Goal: Navigation & Orientation: Find specific page/section

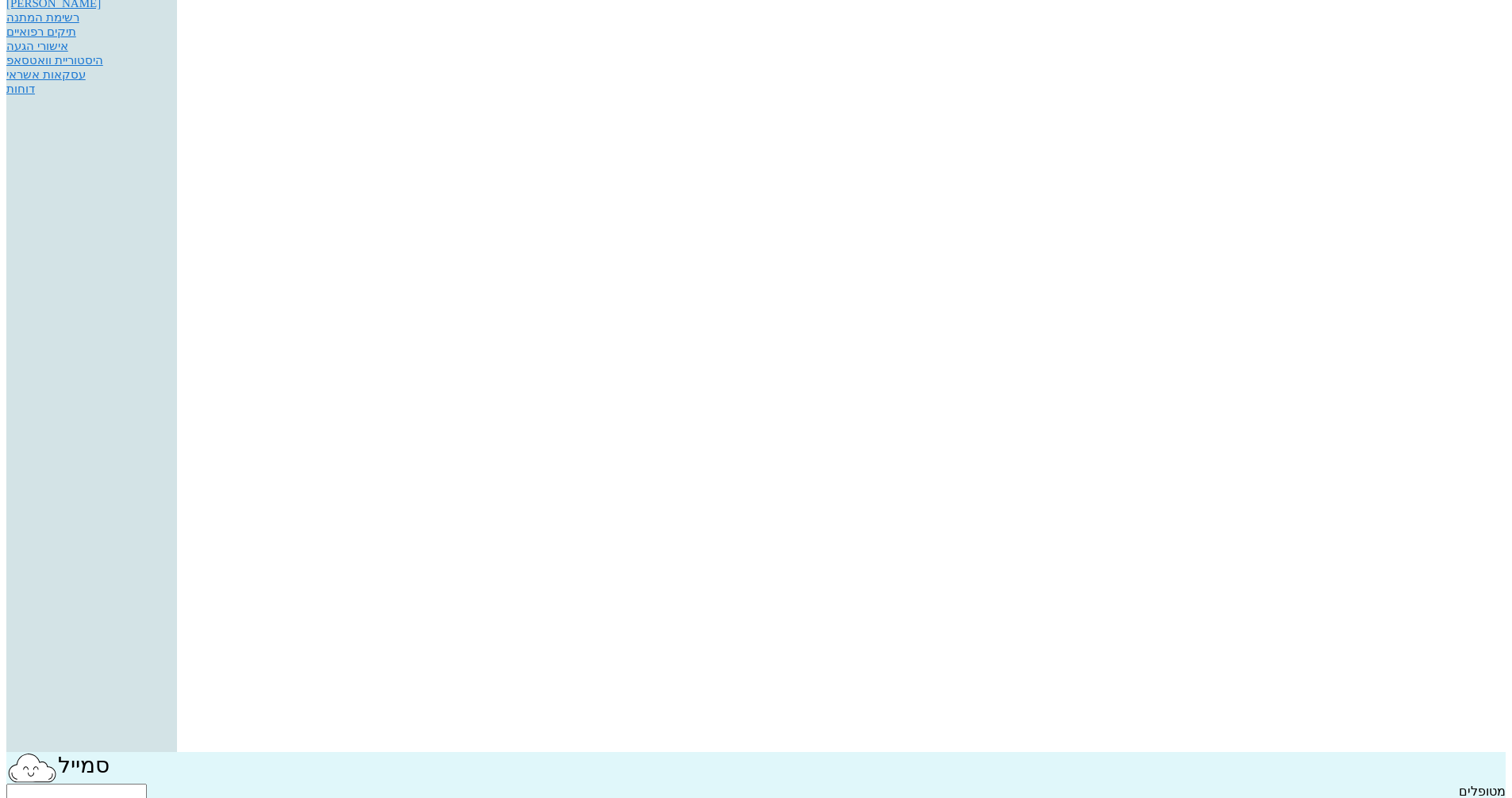
scroll to position [79, 0]
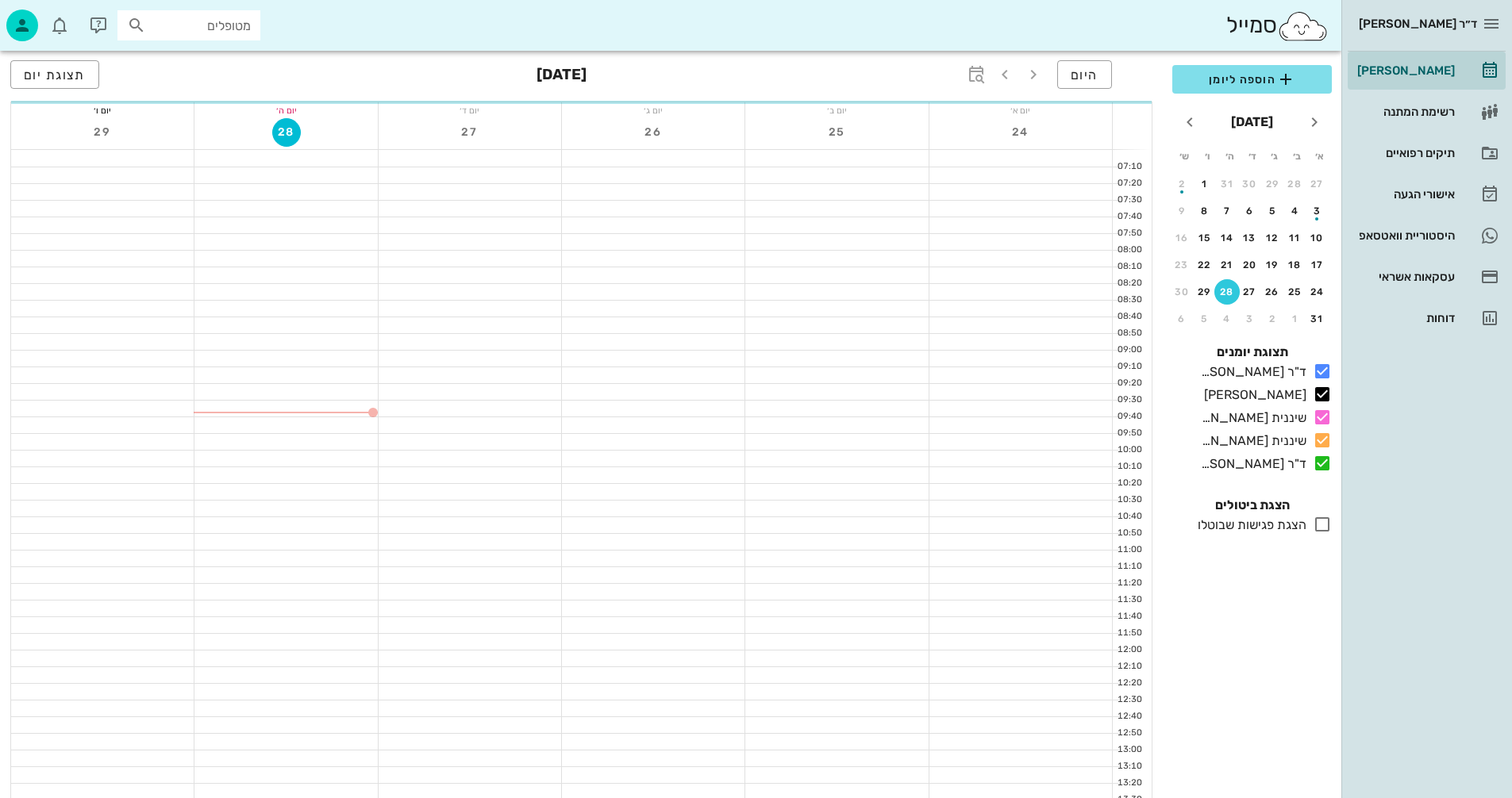
scroll to position [79, 0]
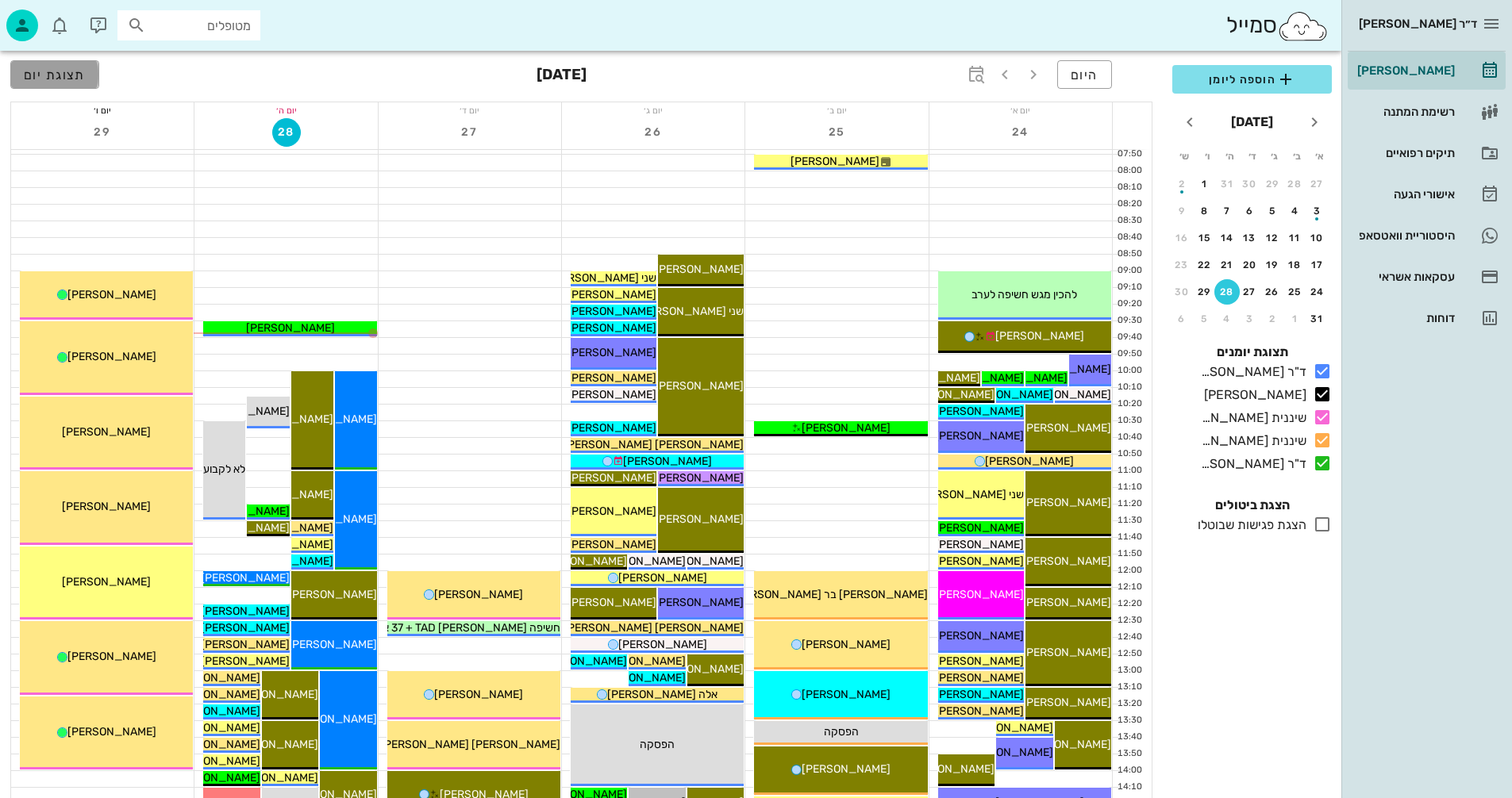
click at [69, 83] on button "תצוגת יום" at bounding box center [55, 75] width 89 height 28
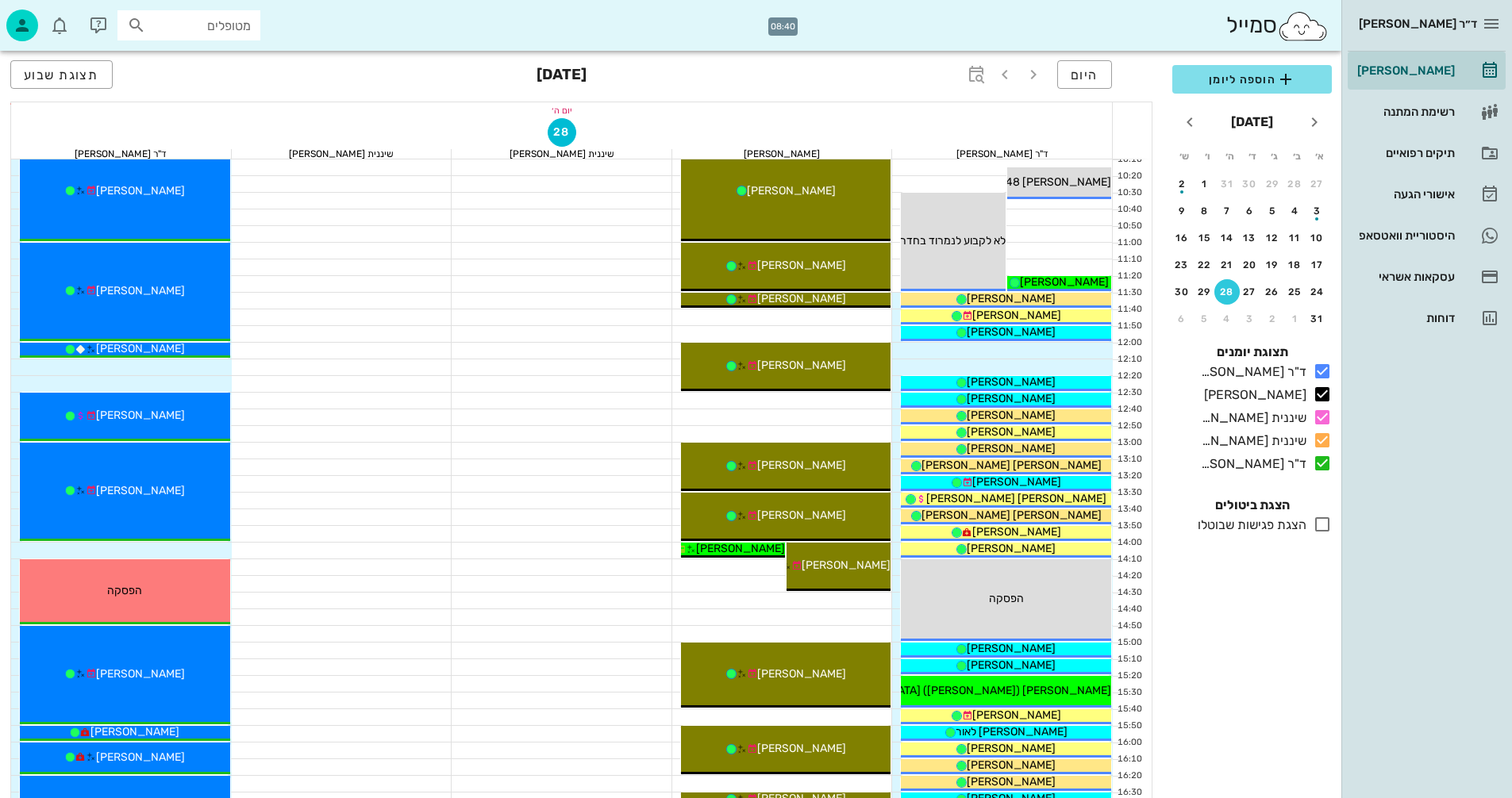
scroll to position [555, 0]
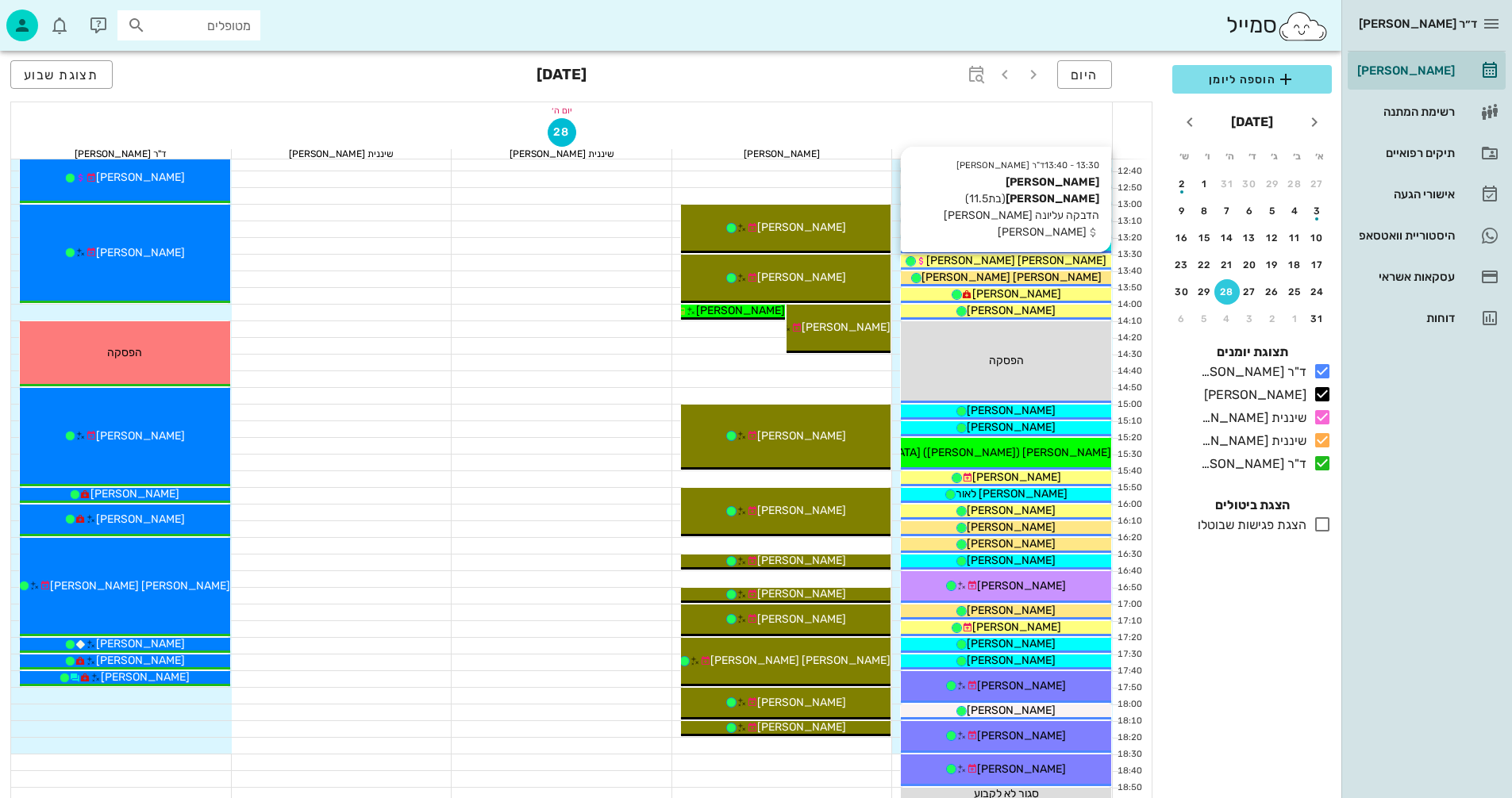
click at [1060, 259] on div "[PERSON_NAME] [PERSON_NAME]" at bounding box center [1006, 260] width 210 height 17
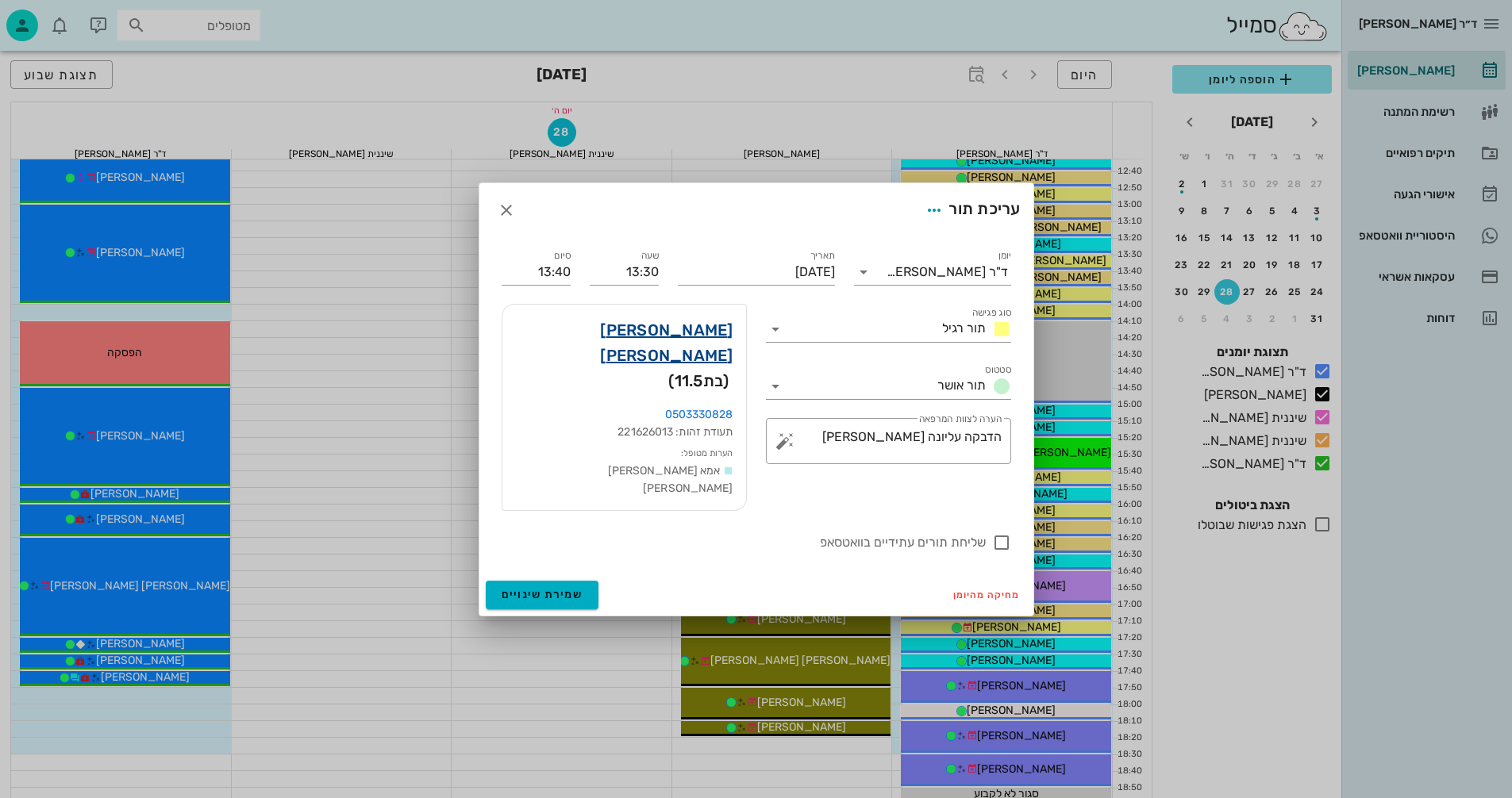
click at [697, 356] on link "[PERSON_NAME] [PERSON_NAME]" at bounding box center [624, 343] width 218 height 51
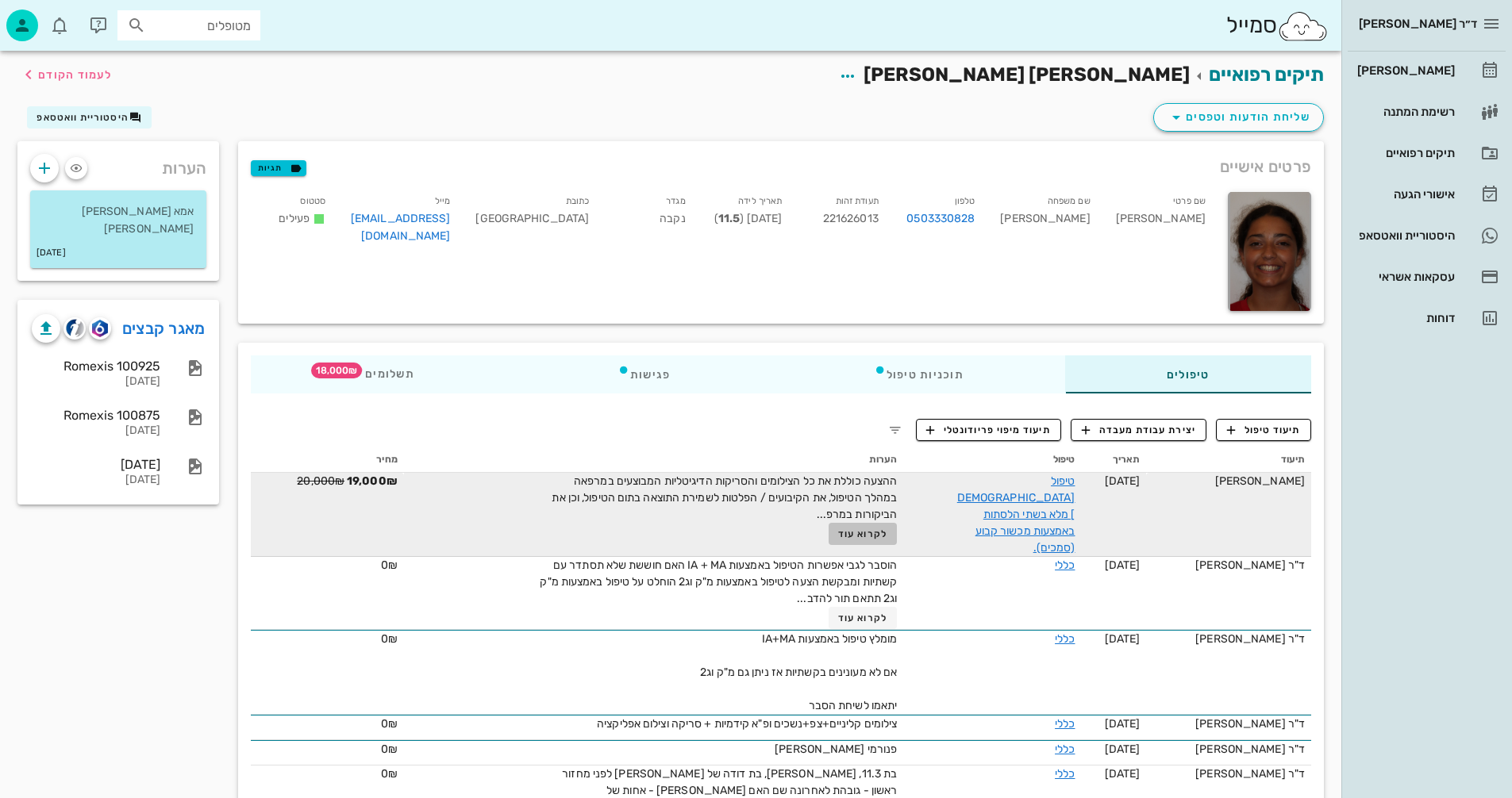
click at [855, 534] on span "לקרוא עוד" at bounding box center [862, 533] width 49 height 11
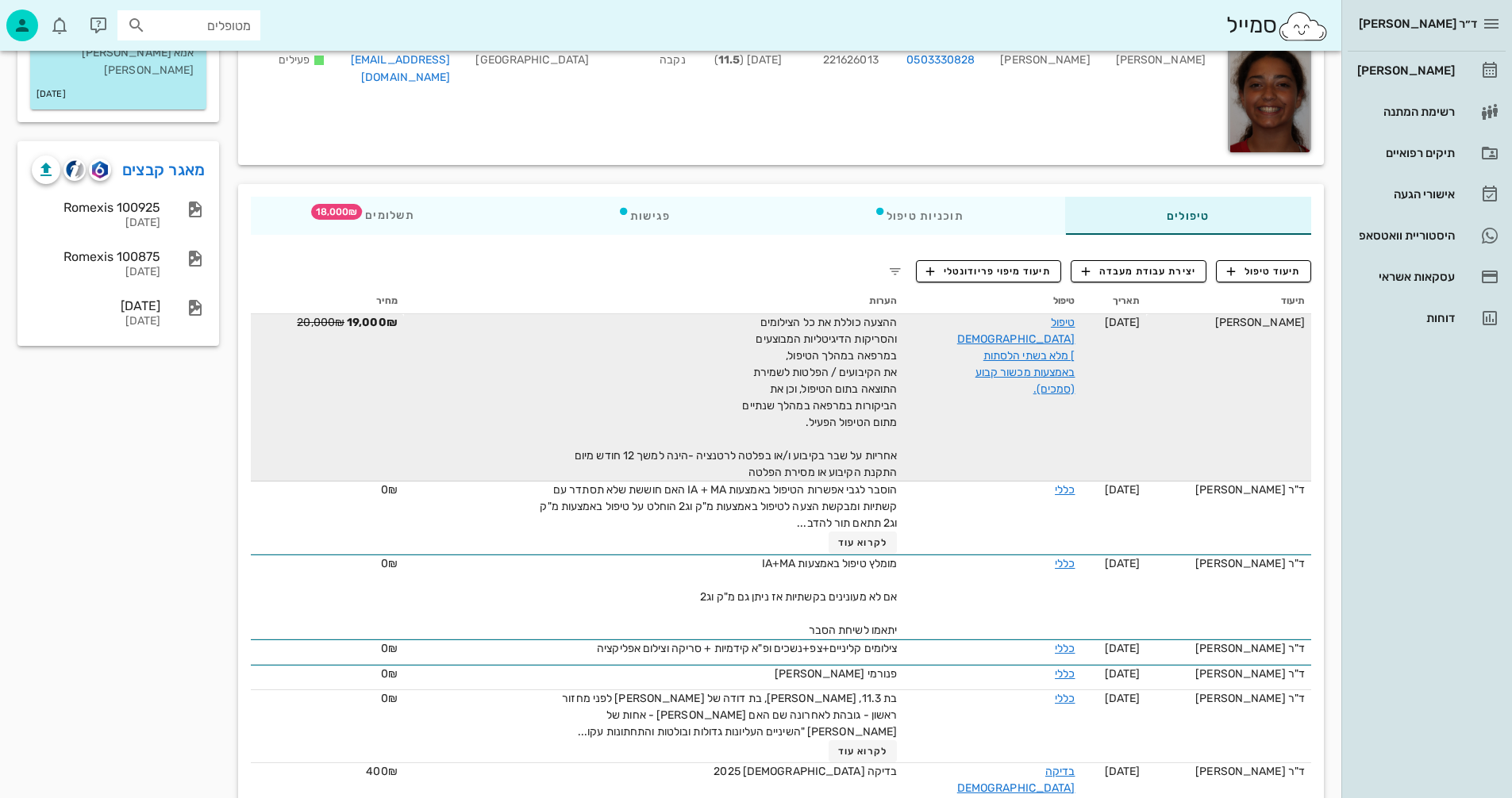
scroll to position [79, 0]
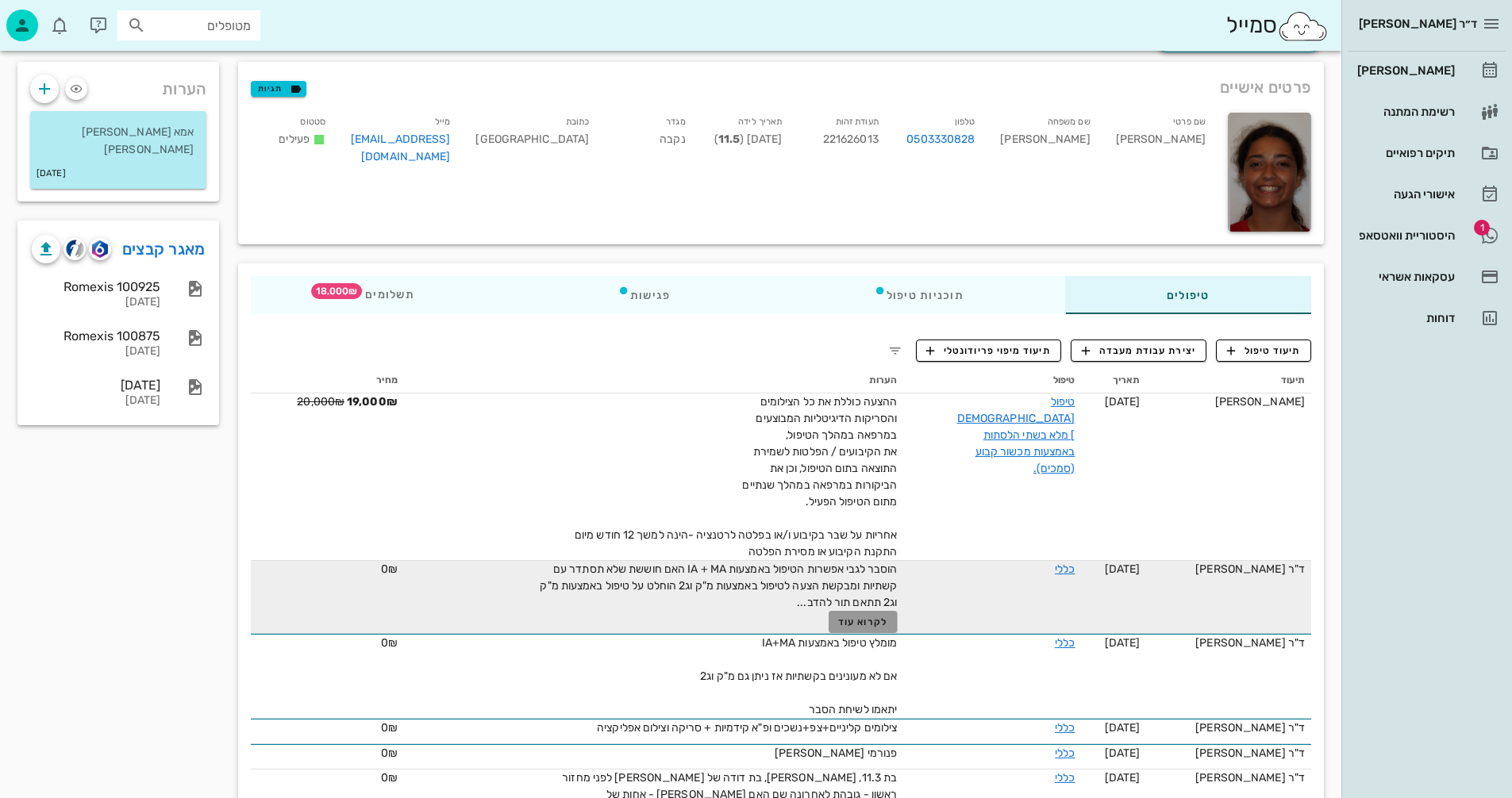
click at [838, 617] on span "לקרוא עוד" at bounding box center [862, 621] width 49 height 11
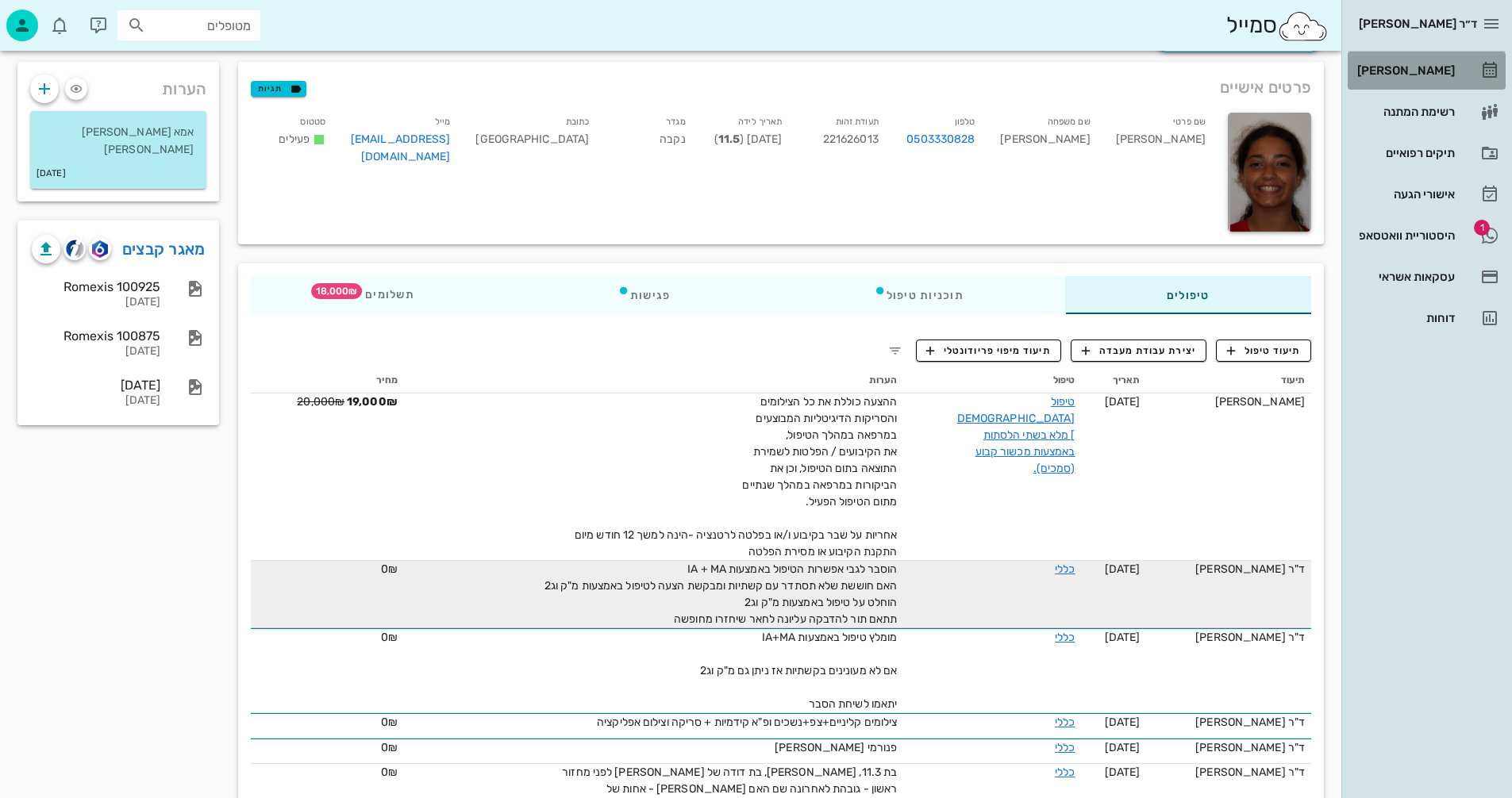
click at [1416, 77] on div "[PERSON_NAME]" at bounding box center [1404, 70] width 101 height 25
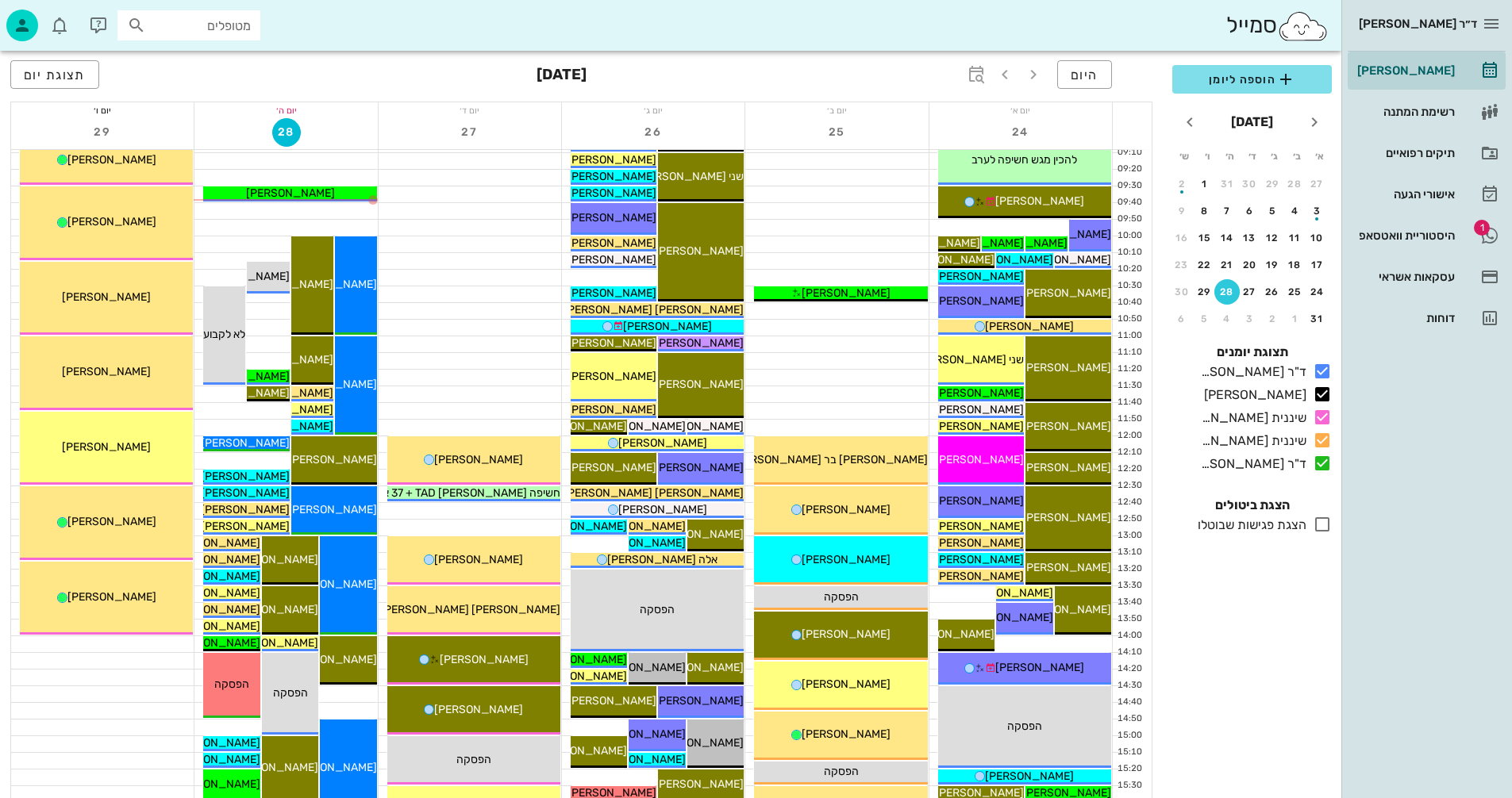
scroll to position [238, 0]
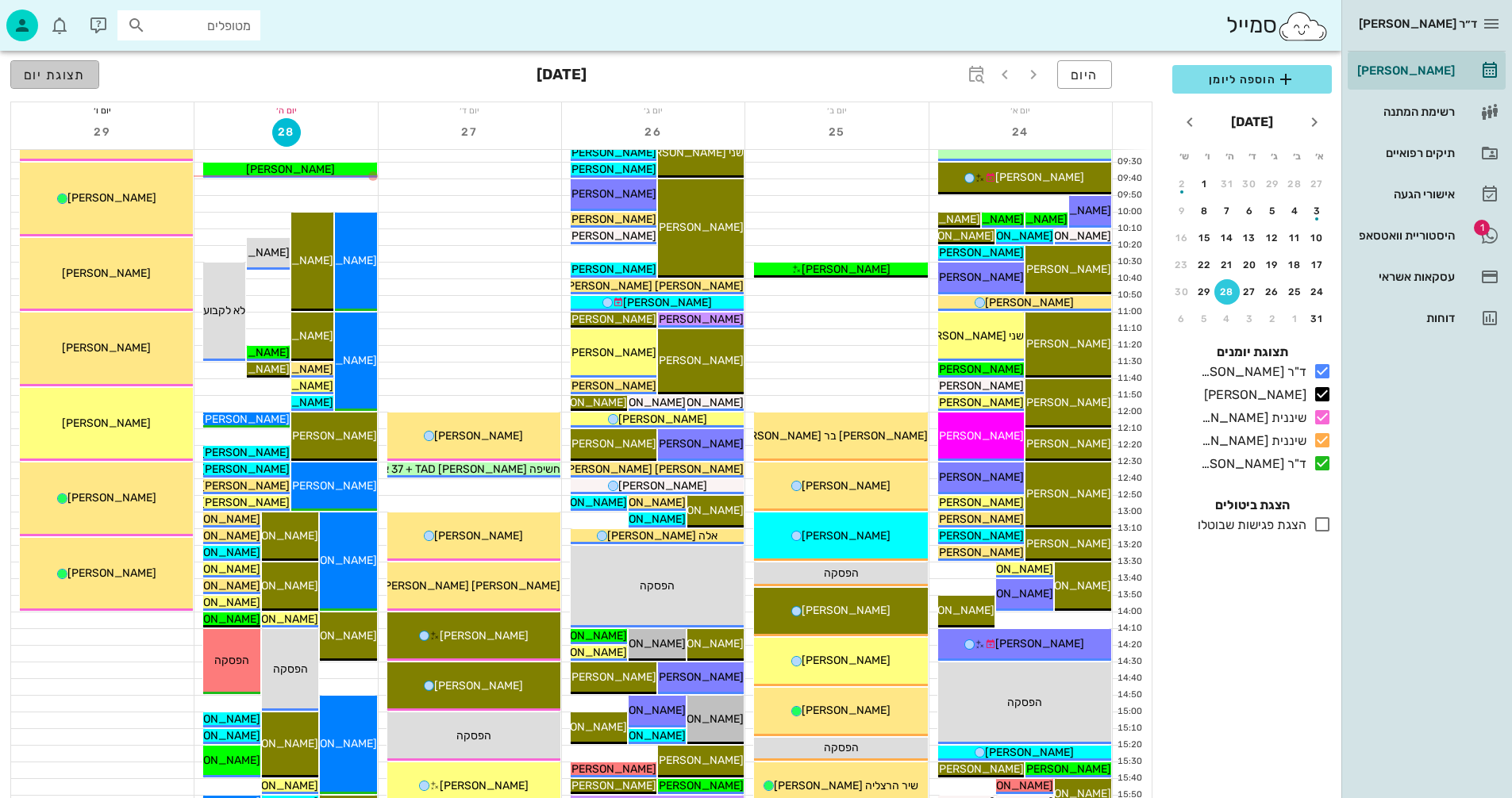
click at [68, 76] on span "תצוגת יום" at bounding box center [55, 75] width 62 height 15
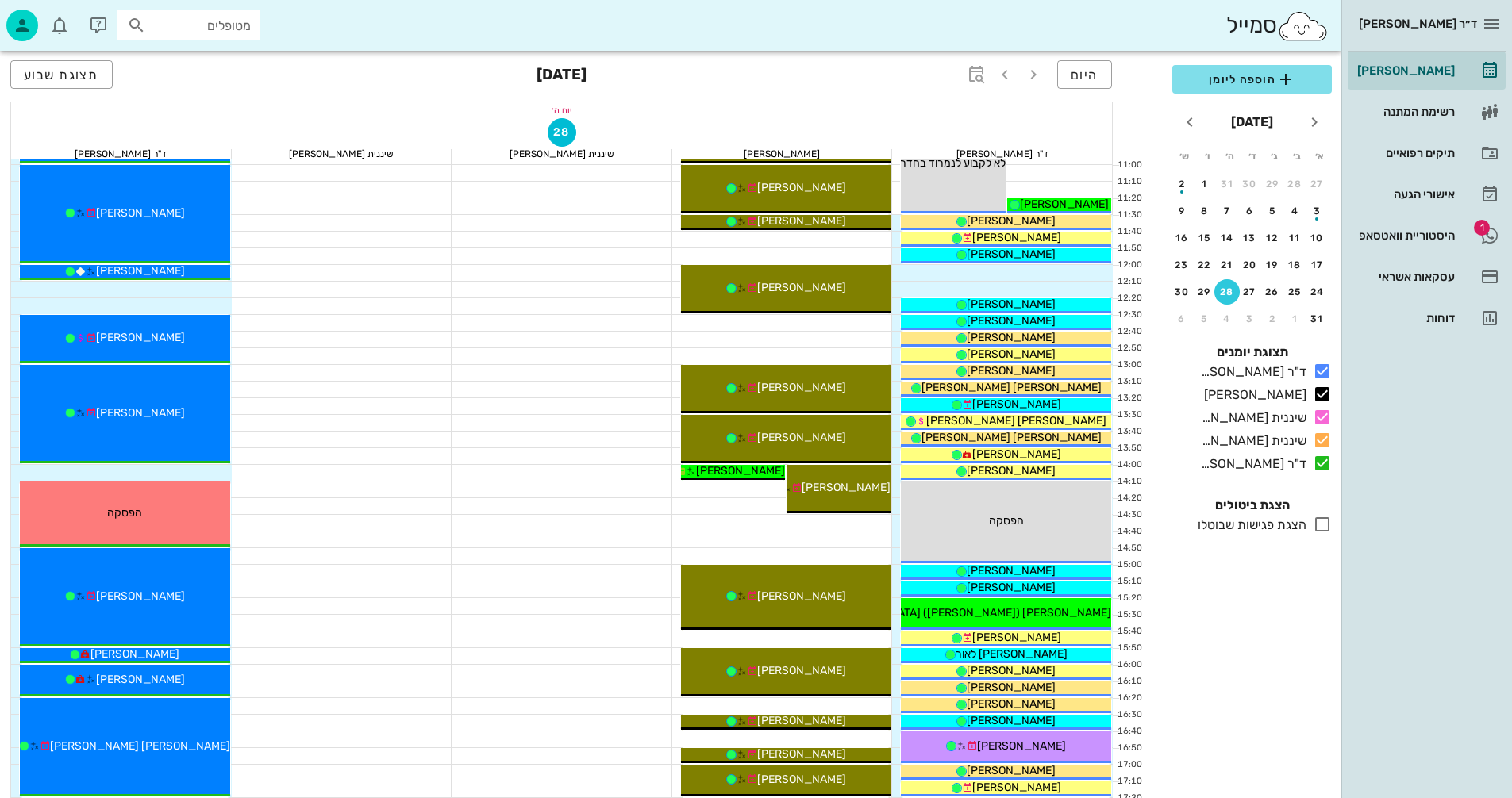
scroll to position [396, 0]
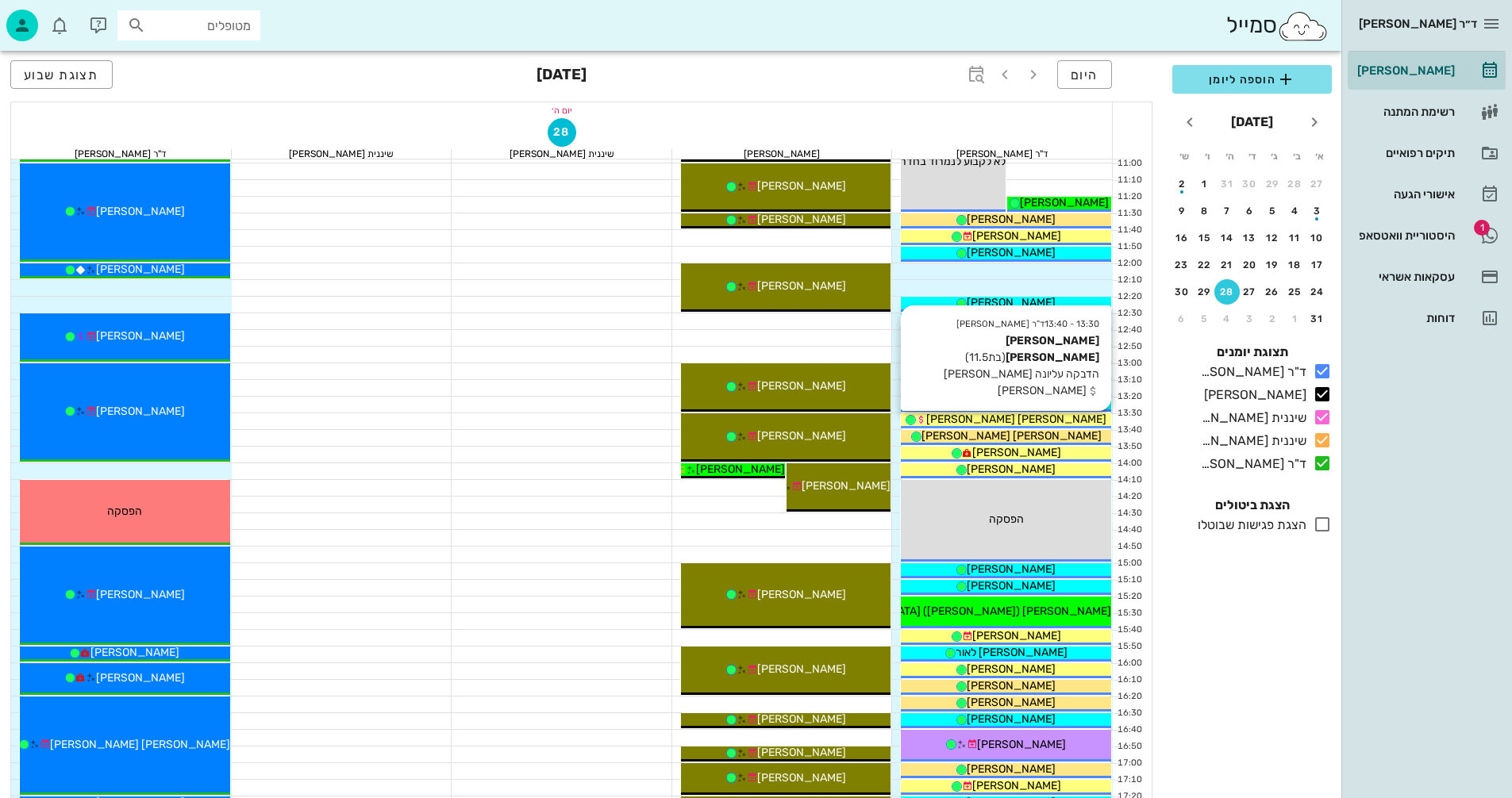
click at [1048, 419] on div "[PERSON_NAME] [PERSON_NAME]" at bounding box center [1006, 419] width 210 height 17
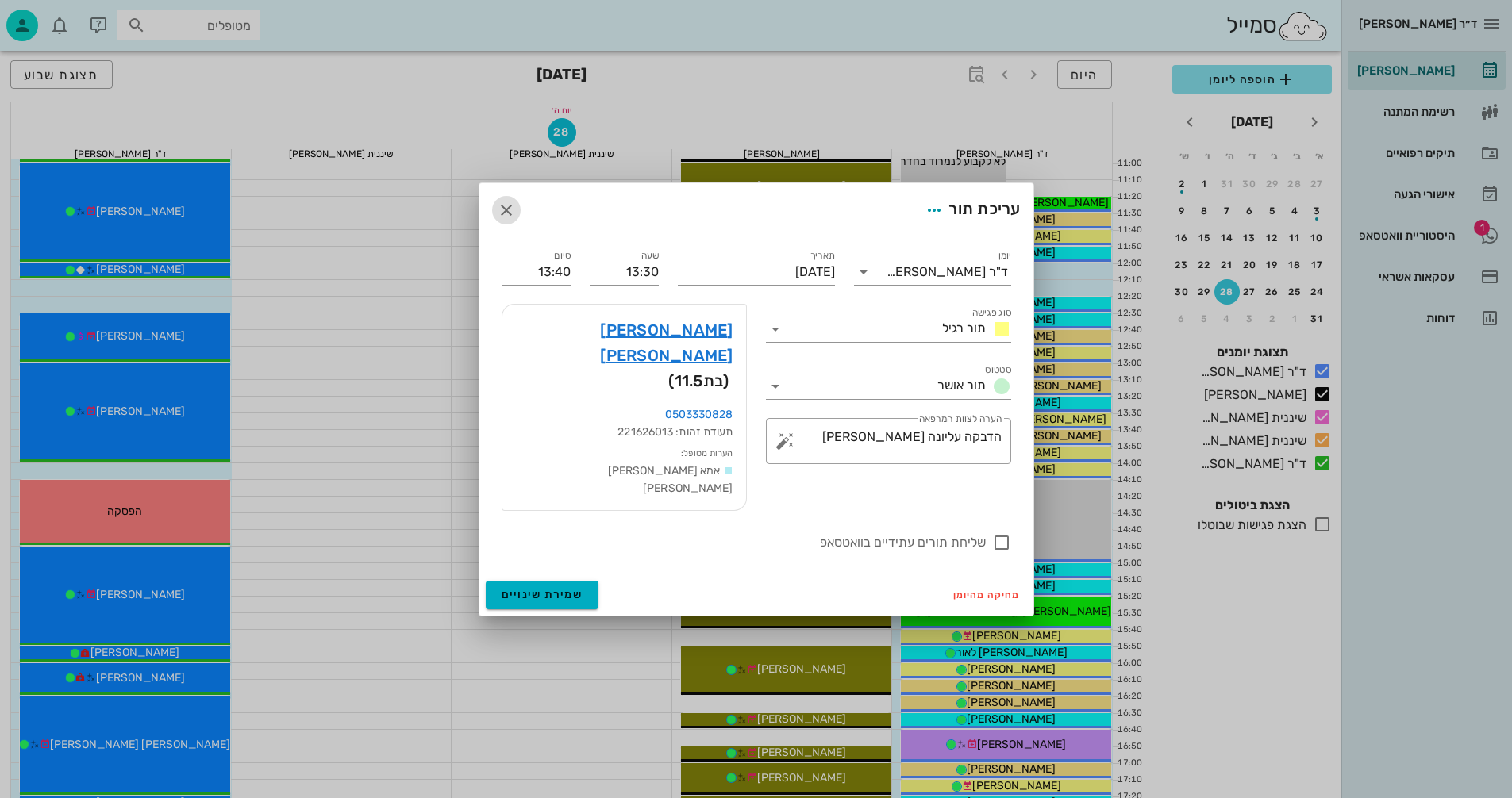
click at [507, 220] on icon "button" at bounding box center [506, 210] width 19 height 19
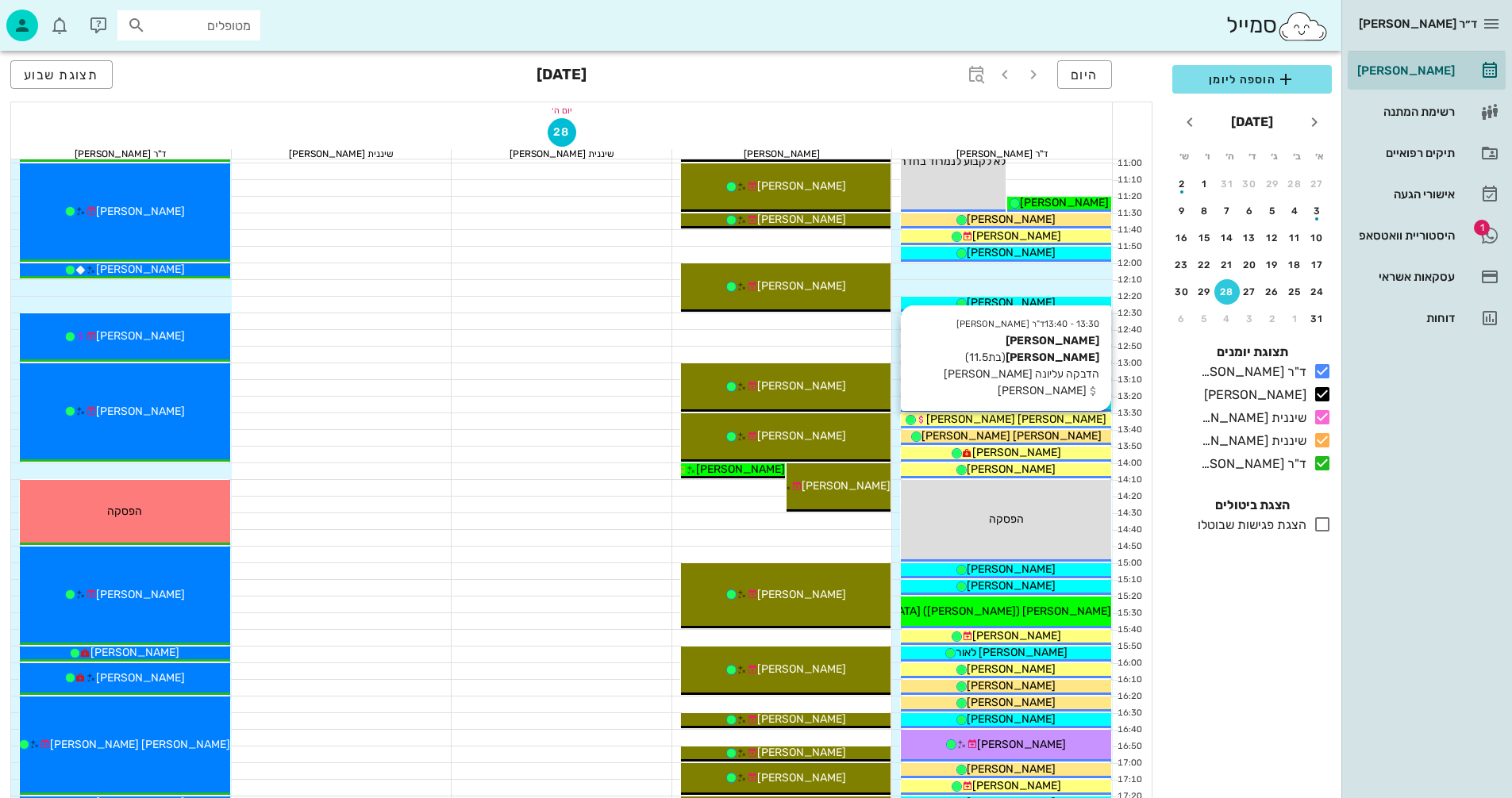
click at [1046, 420] on span "[PERSON_NAME] [PERSON_NAME]" at bounding box center [1015, 418] width 180 height 13
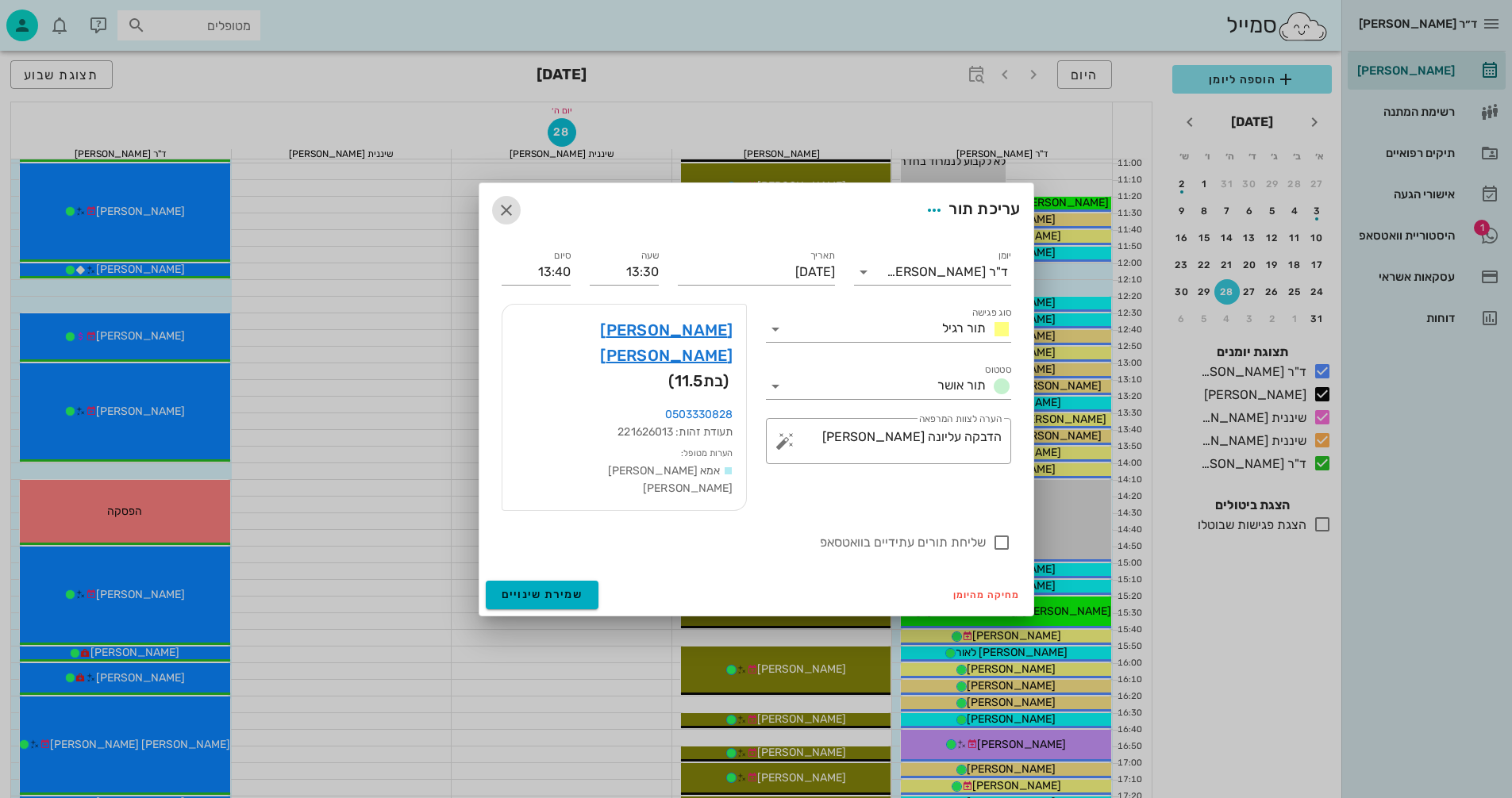
click at [510, 220] on icon "button" at bounding box center [506, 210] width 19 height 19
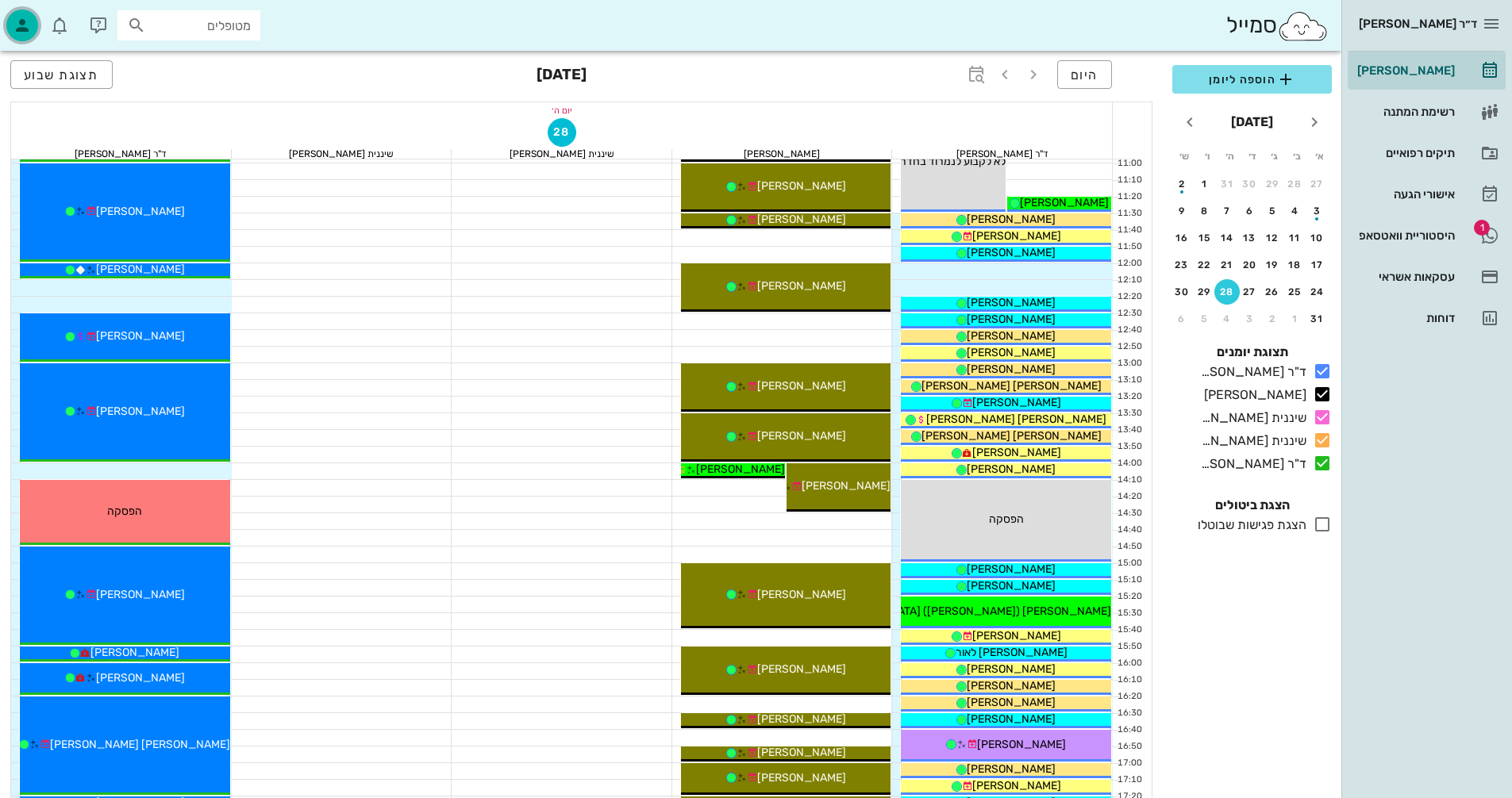
click at [31, 26] on icon "button" at bounding box center [22, 25] width 19 height 19
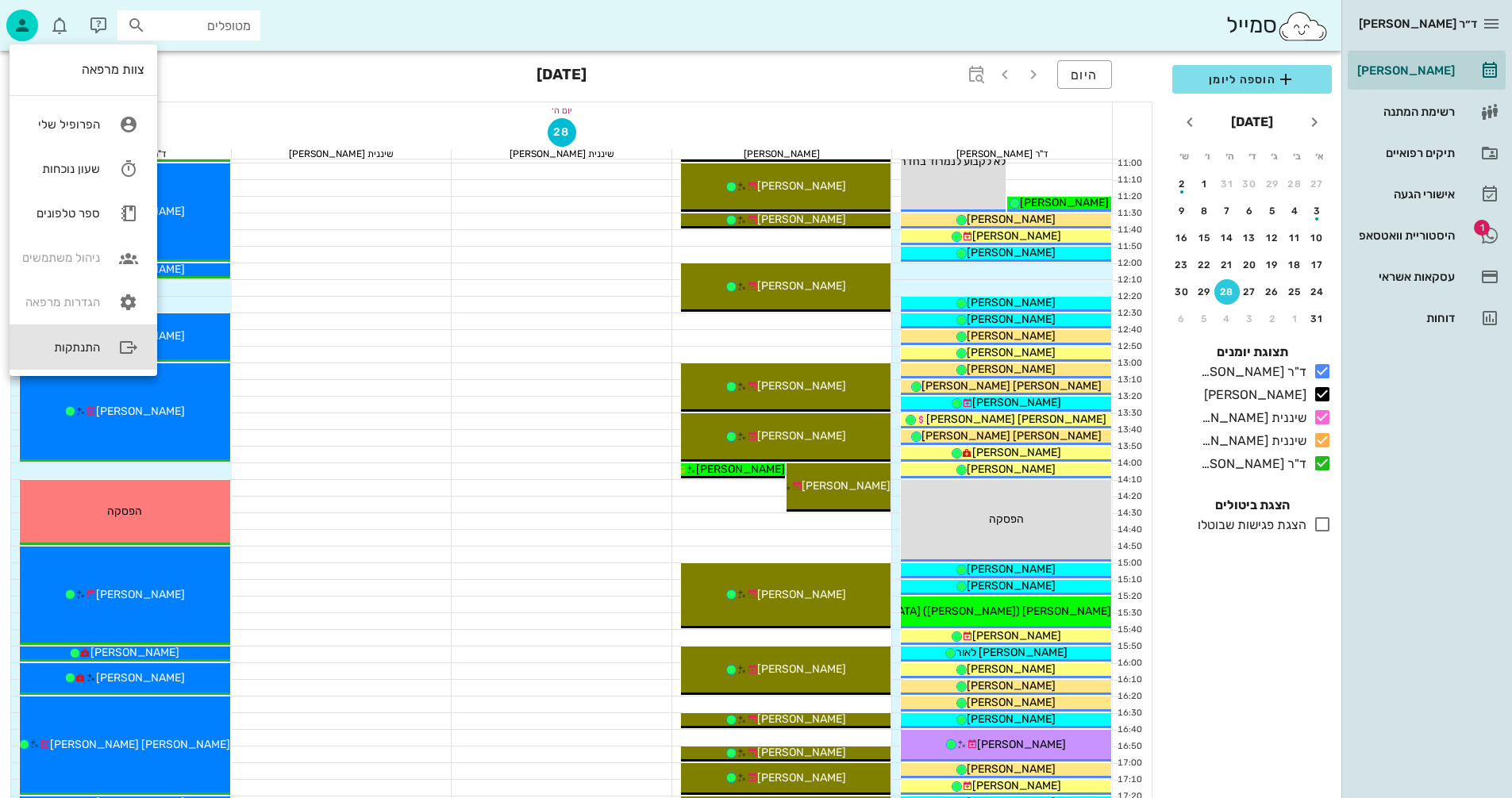
click at [67, 352] on div "התנתקות" at bounding box center [61, 347] width 77 height 14
